Goal: Information Seeking & Learning: Understand process/instructions

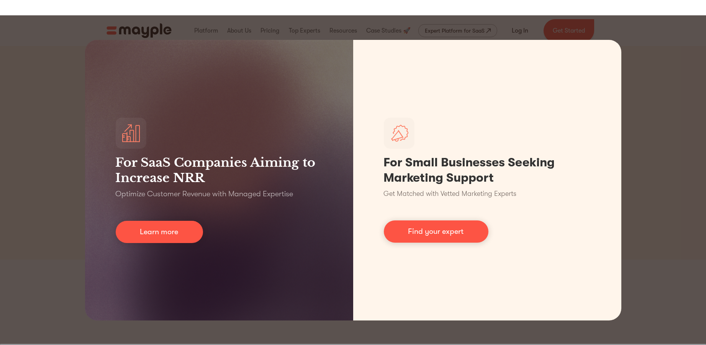
click at [564, 193] on div "For SaaS Companies Aiming to Increase NRR Optimize Customer Revenue with Manage…" at bounding box center [353, 179] width 706 height 329
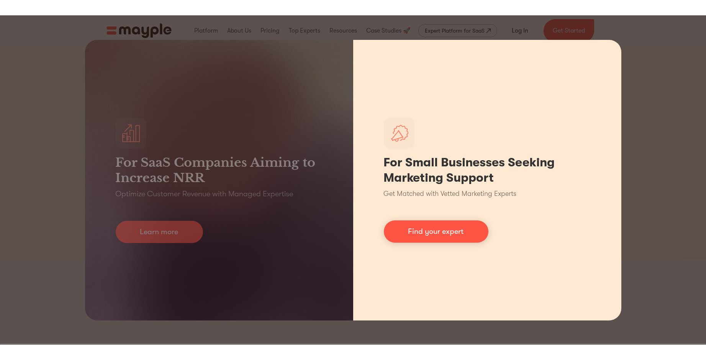
click at [564, 46] on div "For Small Businesses Seeking Marketing Support Get Matched with Vetted Marketin…" at bounding box center [487, 180] width 268 height 280
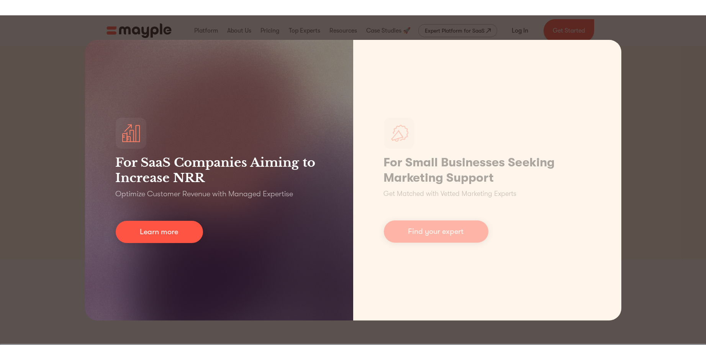
click at [103, 46] on div "For SaaS Companies Aiming to Increase NRR Optimize Customer Revenue with Manage…" at bounding box center [219, 180] width 268 height 280
click at [133, 210] on div "For SaaS Companies Aiming to Increase NRR Optimize Customer Revenue with Manage…" at bounding box center [219, 180] width 268 height 280
click at [152, 231] on link "Learn more" at bounding box center [159, 232] width 87 height 22
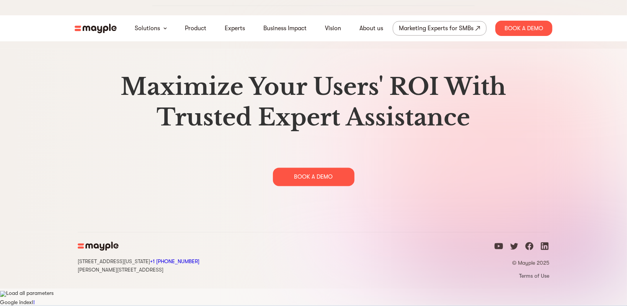
scroll to position [3952, 0]
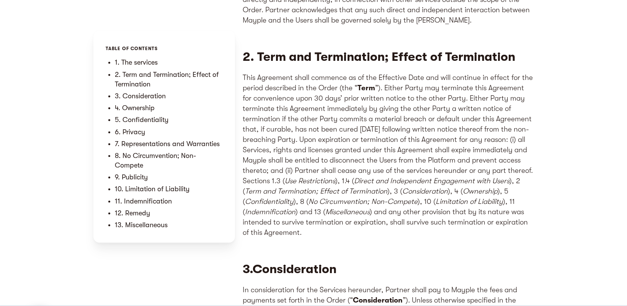
scroll to position [974, 0]
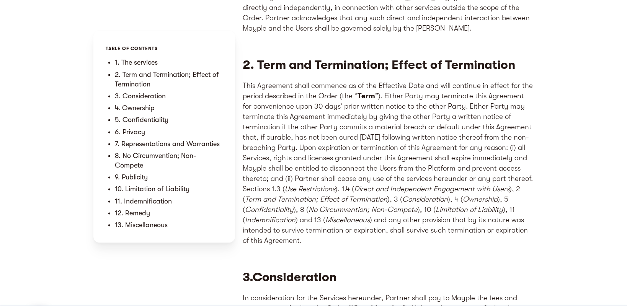
click at [297, 156] on p "This Agreement shall commence as of the Effective Date and will continue in eff…" at bounding box center [388, 163] width 291 height 165
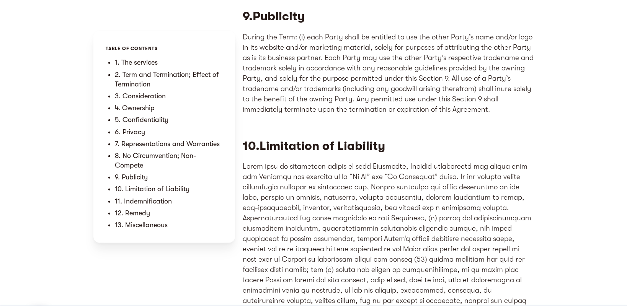
scroll to position [2958, 0]
